Goal: Navigation & Orientation: Find specific page/section

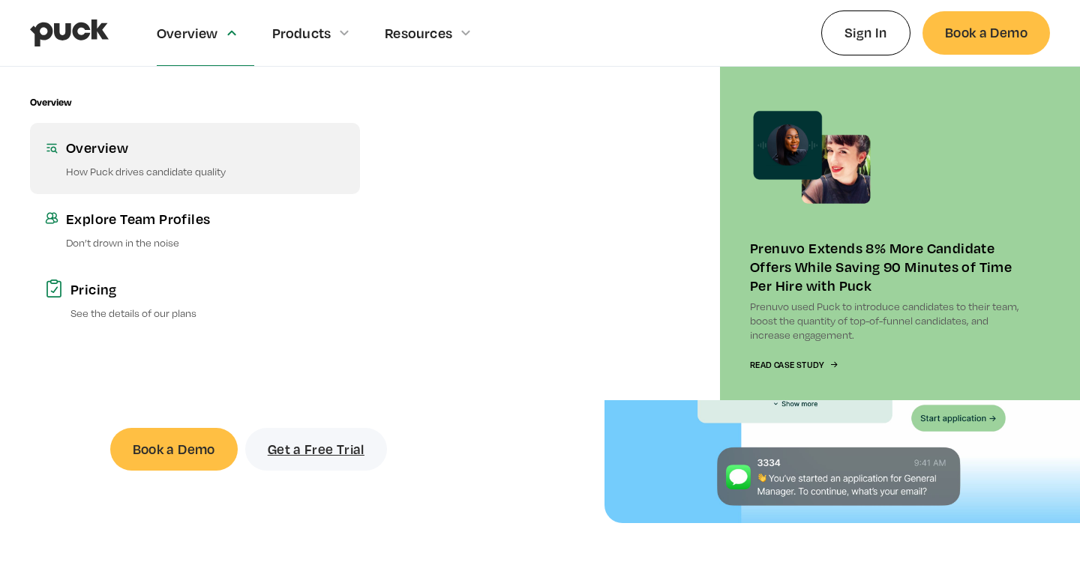
click at [154, 160] on link "Overview How Puck drives candidate quality" at bounding box center [195, 158] width 330 height 70
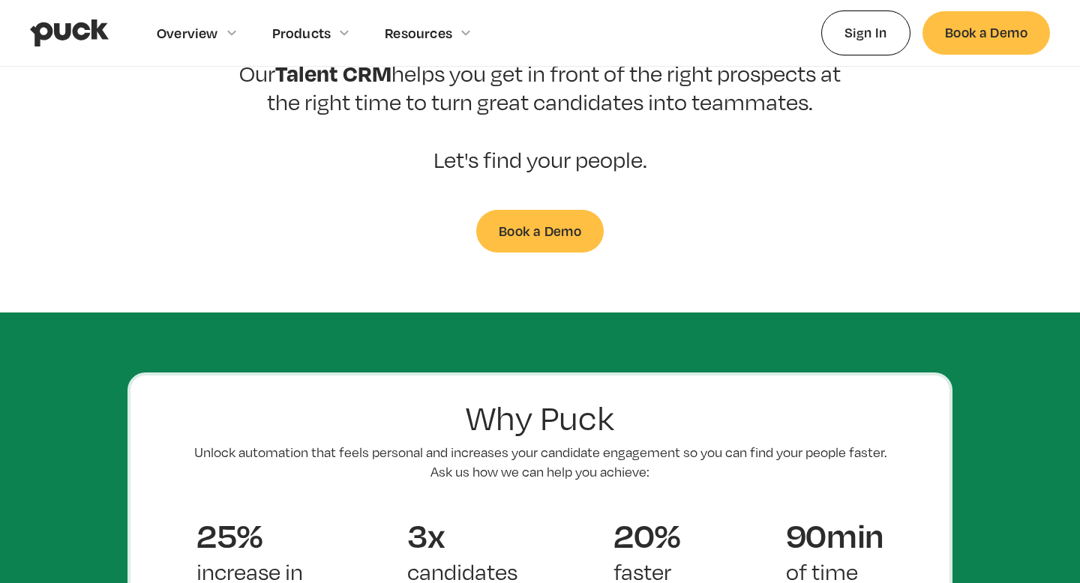
scroll to position [653, 0]
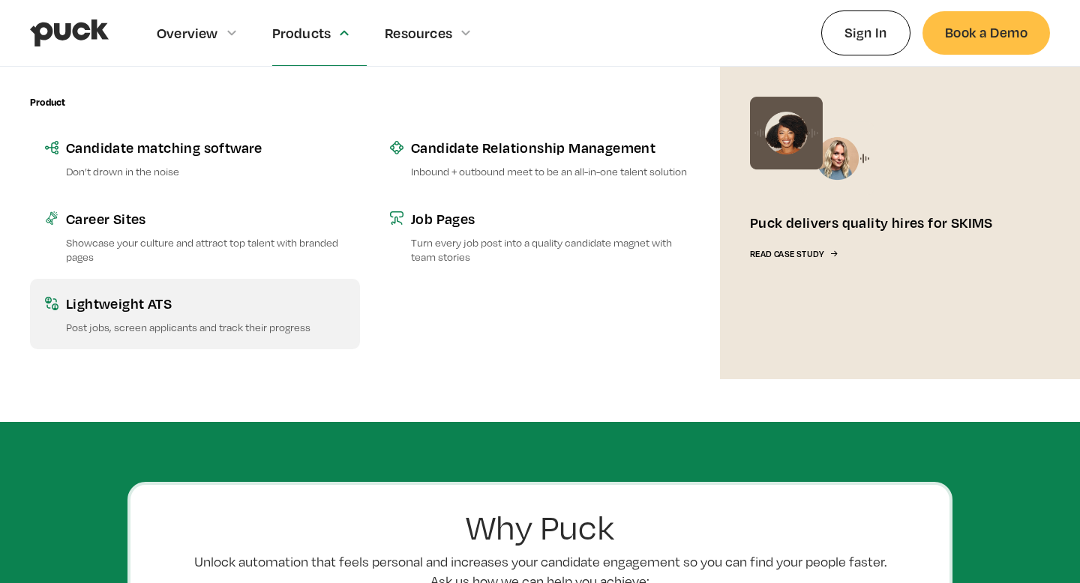
click at [290, 327] on p "Post jobs, screen applicants and track their progress" at bounding box center [205, 327] width 279 height 14
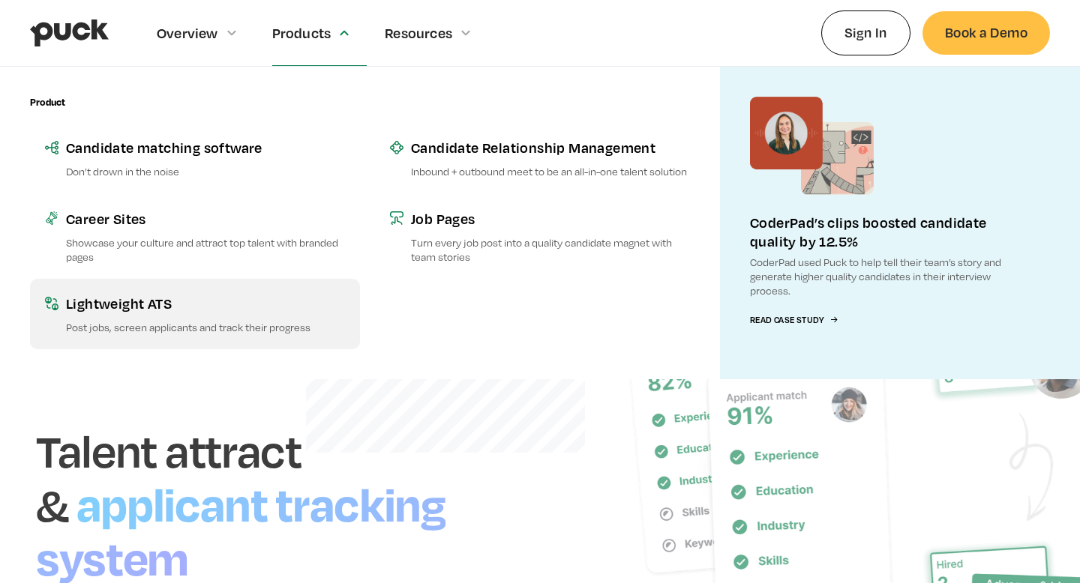
click at [343, 310] on div "Lightweight ATS" at bounding box center [205, 303] width 279 height 19
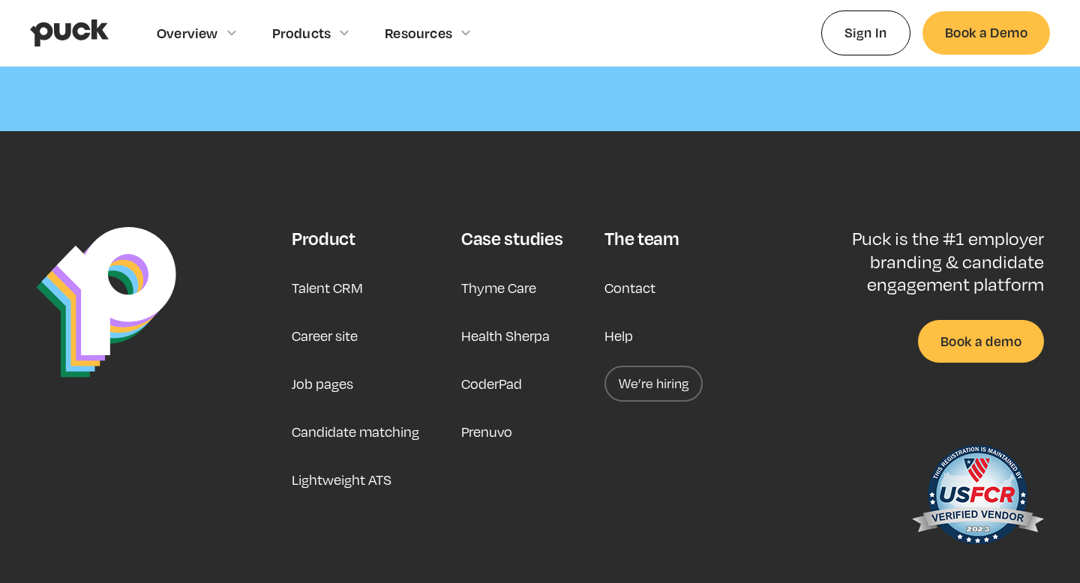
scroll to position [3746, 0]
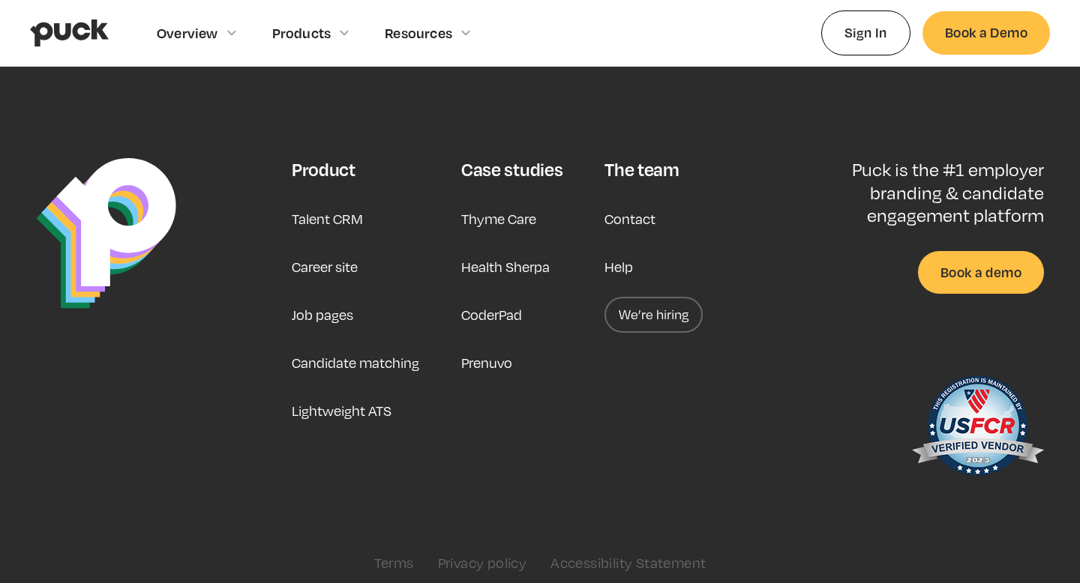
click at [665, 303] on link "We’re hiring" at bounding box center [653, 315] width 98 height 36
